Goal: Information Seeking & Learning: Compare options

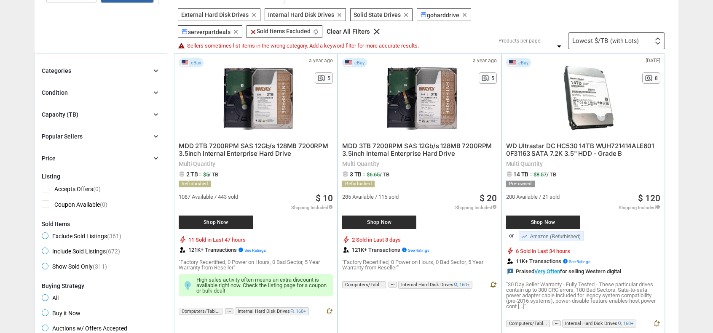
scroll to position [56, 0]
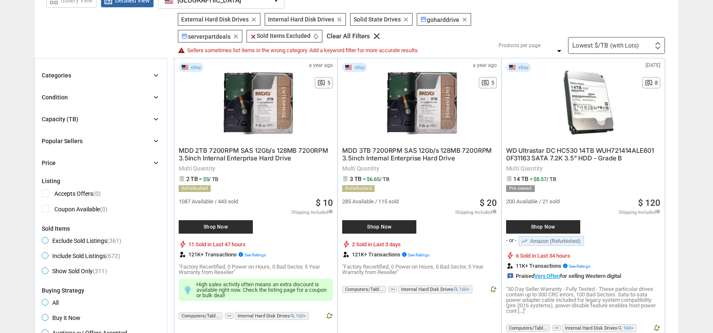
click at [75, 114] on div "Capacity (TB) chevron_right" at bounding box center [101, 119] width 118 height 10
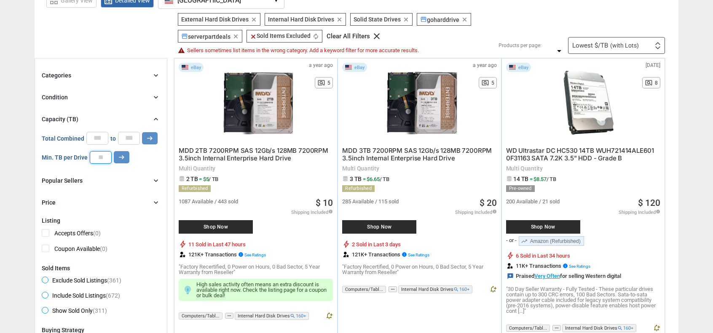
click at [97, 160] on input "number" at bounding box center [101, 157] width 22 height 13
type input "**"
click at [114, 158] on button "arrow_right_alt" at bounding box center [122, 157] width 16 height 12
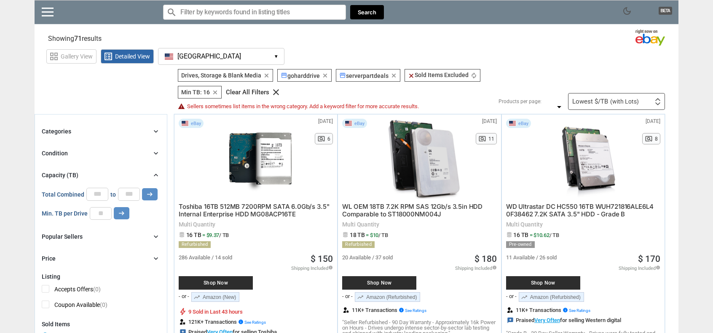
click at [72, 132] on div "Categories chevron_right" at bounding box center [101, 131] width 118 height 10
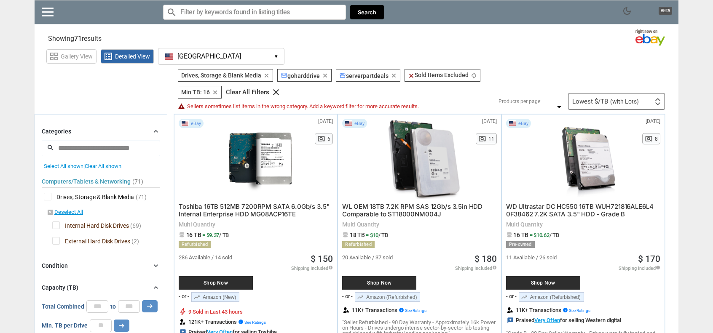
click at [72, 132] on div "Categories chevron_right" at bounding box center [101, 131] width 118 height 10
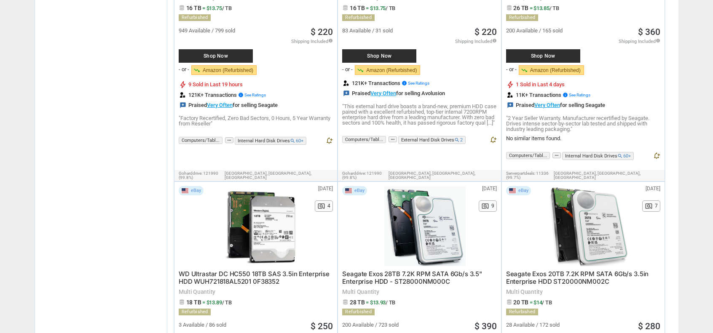
scroll to position [3594, 0]
